Goal: Task Accomplishment & Management: Manage account settings

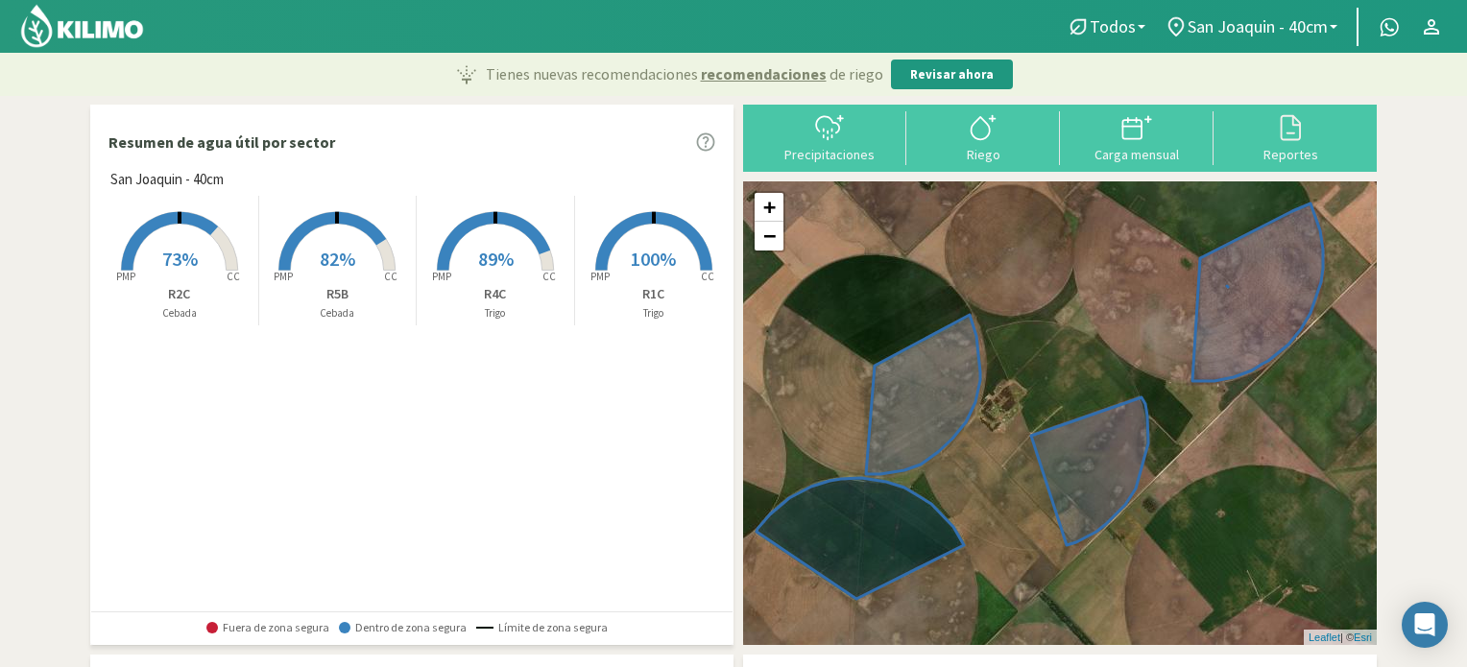
click at [499, 253] on span "89%" at bounding box center [496, 259] width 36 height 24
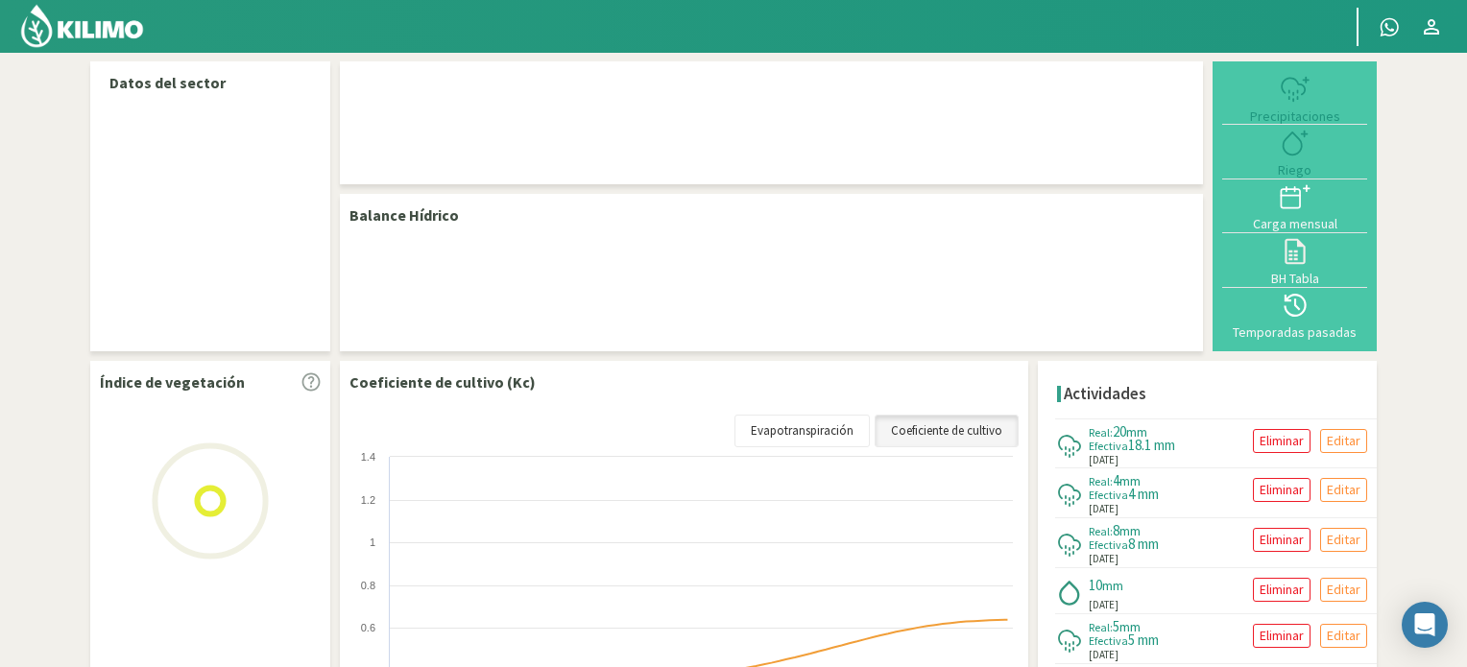
select select "1: Object"
select select "2: Object"
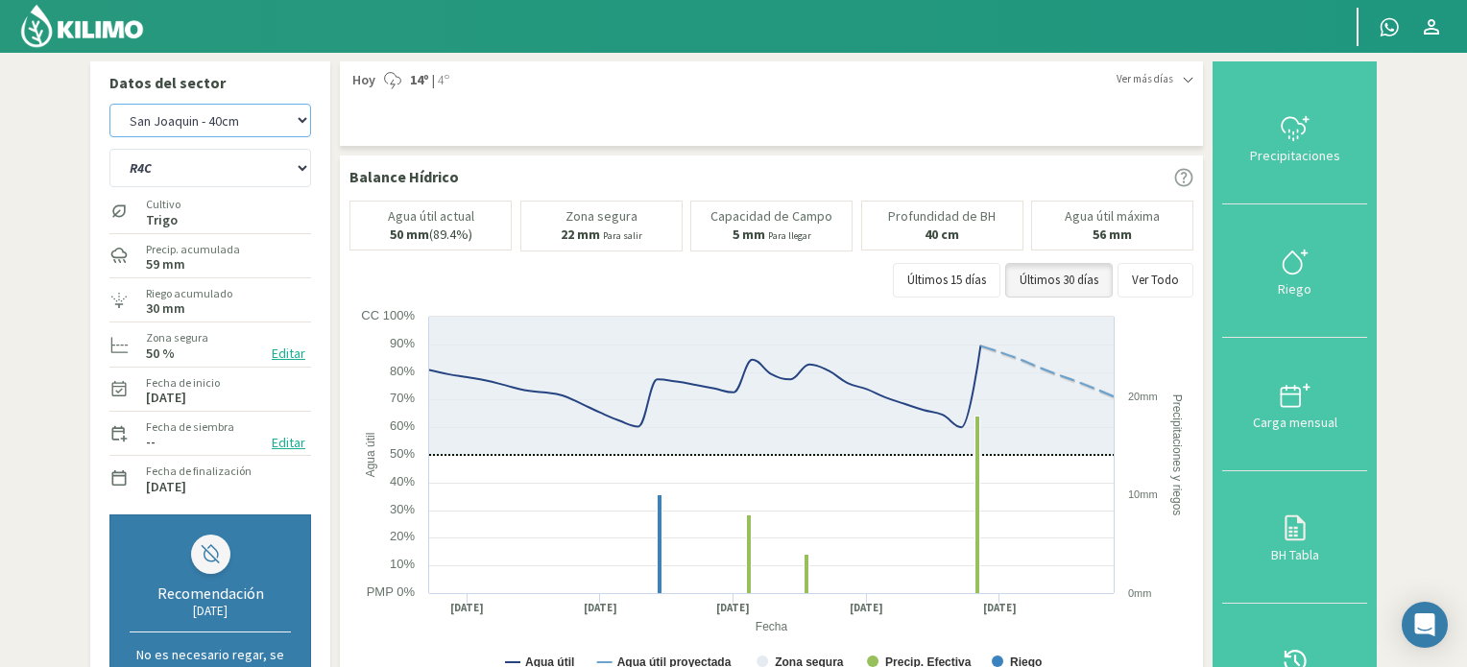
click at [208, 118] on select "San [PERSON_NAME] San [PERSON_NAME] - 40cm" at bounding box center [210, 121] width 202 height 34
click at [109, 104] on select "San [PERSON_NAME] San [PERSON_NAME] - 40cm" at bounding box center [210, 121] width 202 height 34
select select "2: Object"
select select "4: Object"
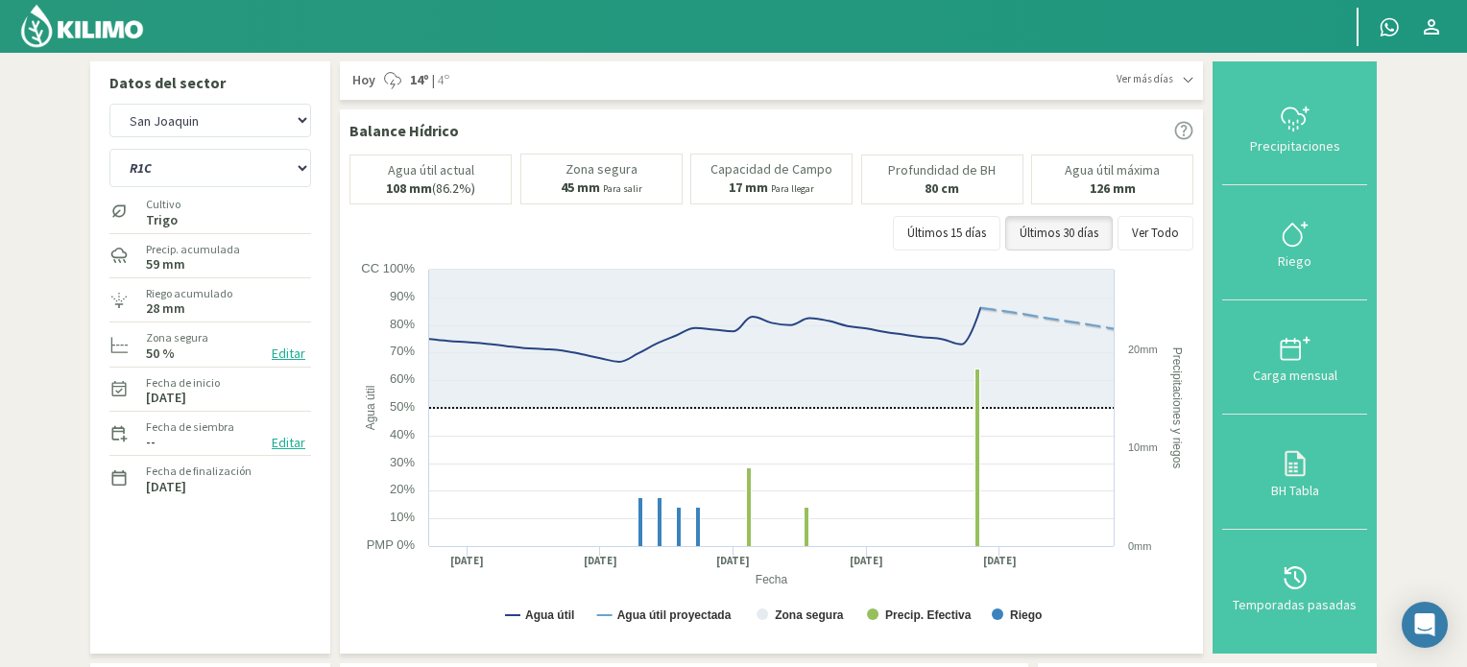
click at [79, 13] on img at bounding box center [82, 26] width 126 height 46
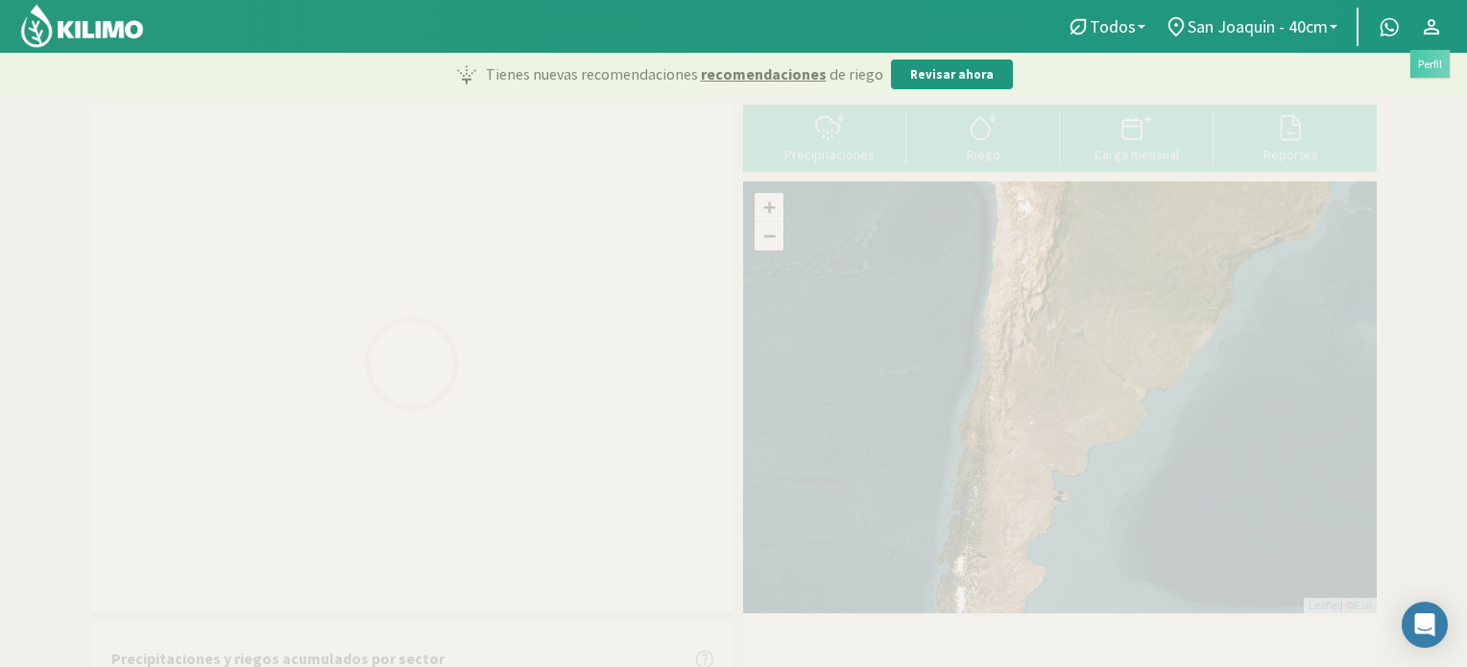
click at [1443, 26] on link at bounding box center [1432, 27] width 42 height 36
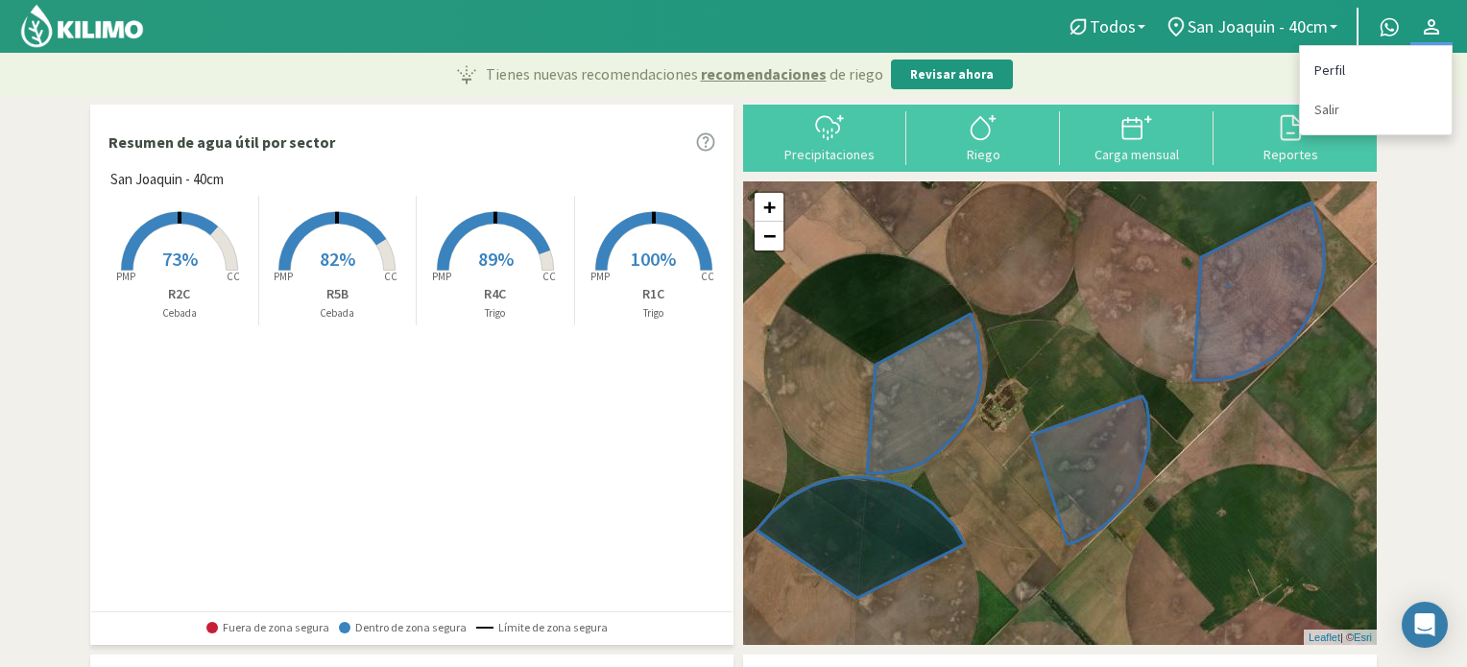
click at [1361, 75] on link "Perfil" at bounding box center [1376, 70] width 152 height 39
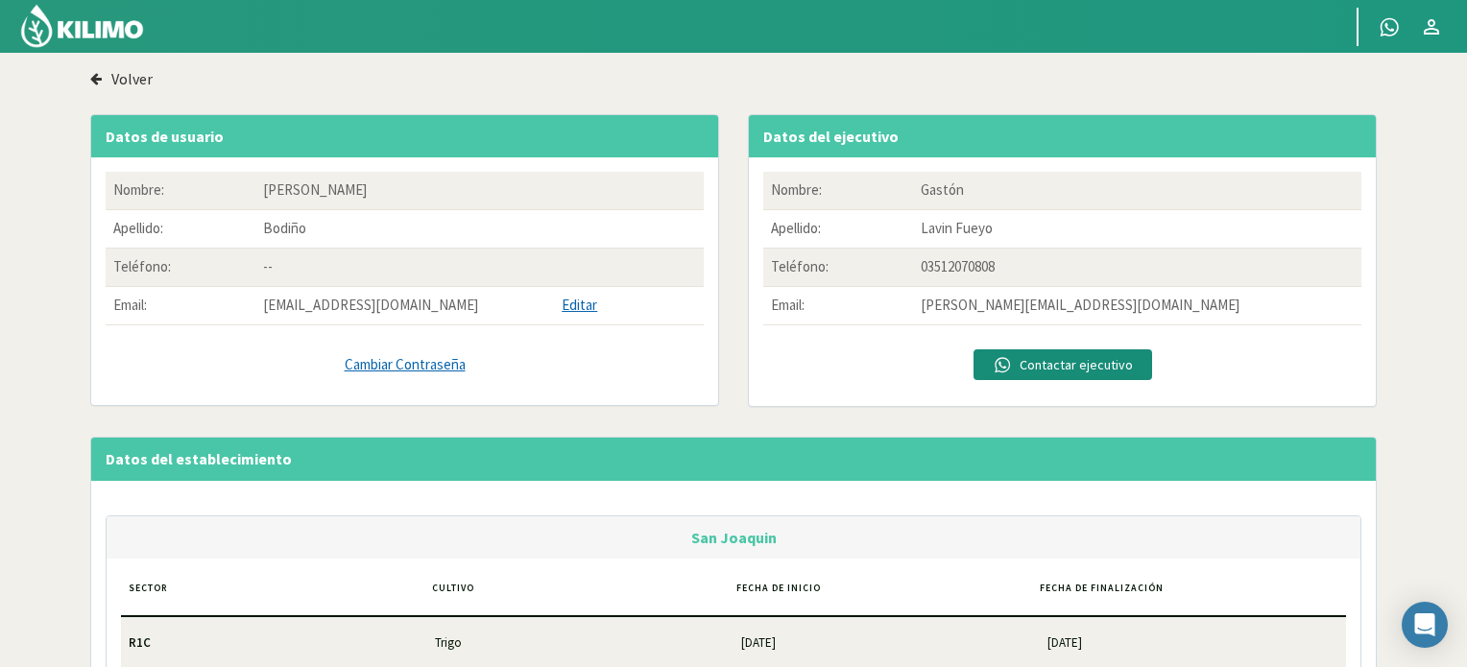
click at [433, 371] on link "Cambiar Contraseña" at bounding box center [405, 365] width 598 height 22
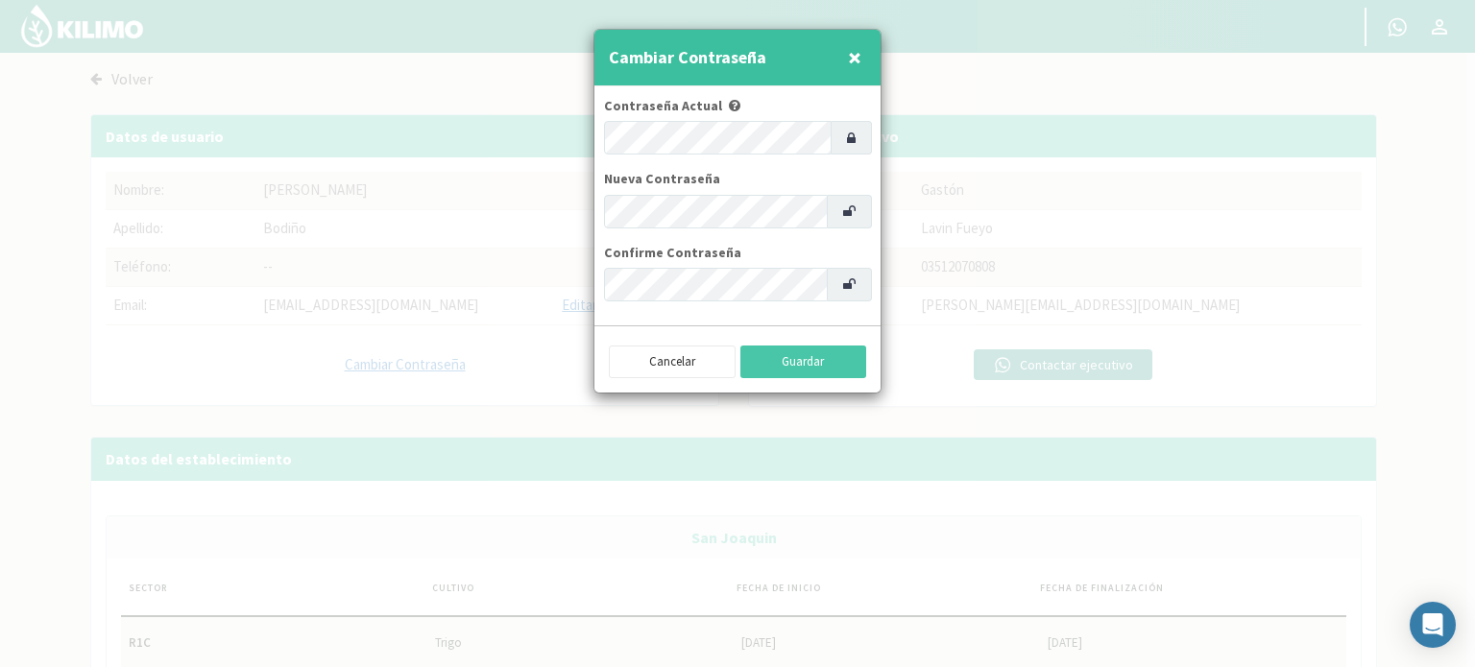
click at [851, 133] on icon at bounding box center [851, 138] width 9 height 13
click at [847, 141] on icon at bounding box center [851, 138] width 9 height 13
click at [857, 56] on span "×" at bounding box center [854, 57] width 13 height 32
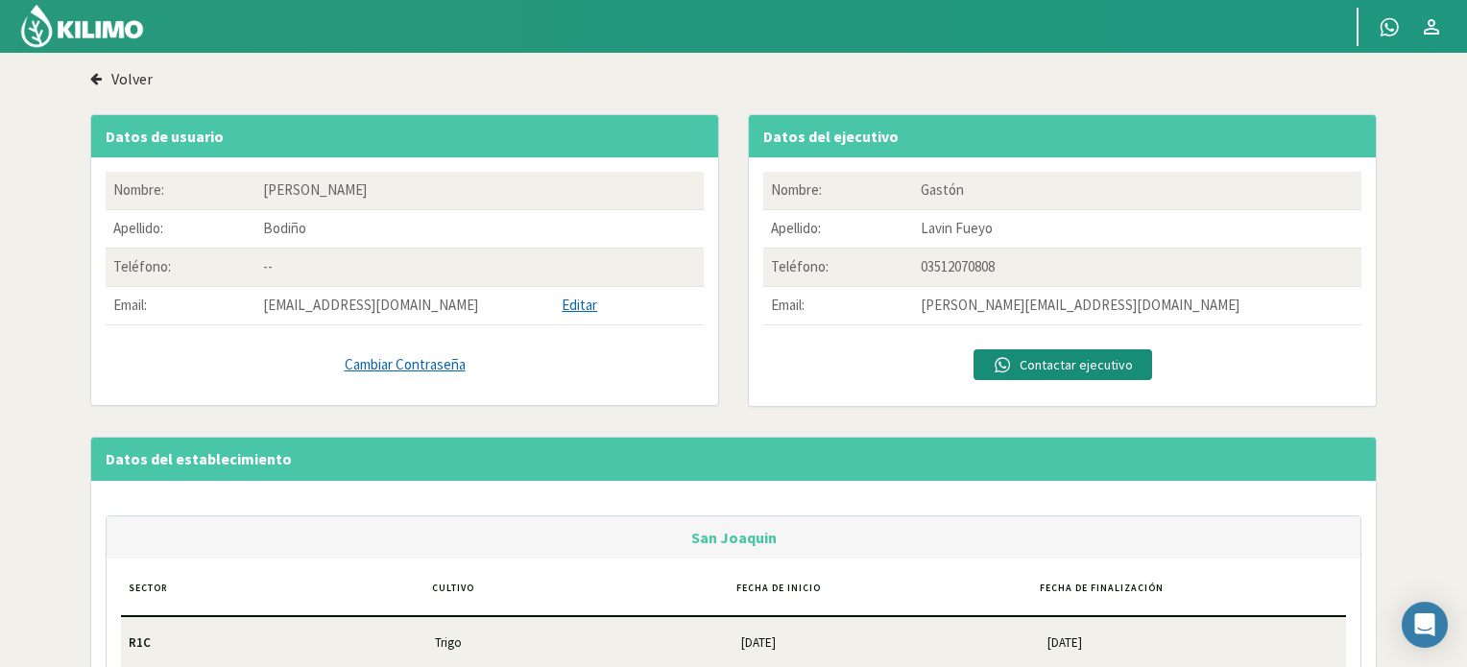
click at [768, 72] on app-nav-button "Volver" at bounding box center [733, 78] width 1287 height 35
click at [90, 32] on img at bounding box center [82, 26] width 126 height 46
